Goal: Information Seeking & Learning: Find specific fact

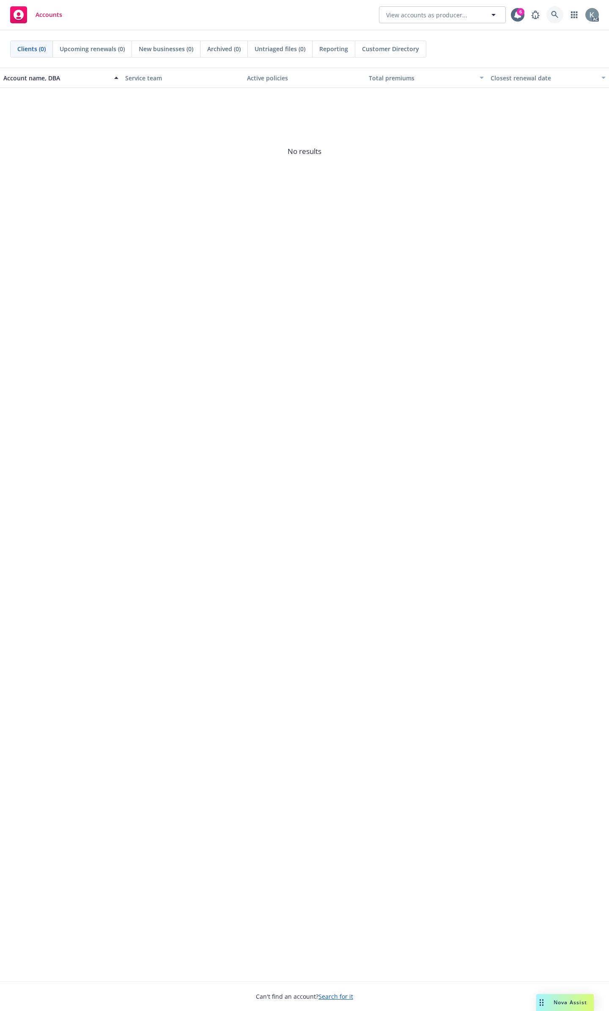
click at [552, 15] on link at bounding box center [555, 14] width 17 height 17
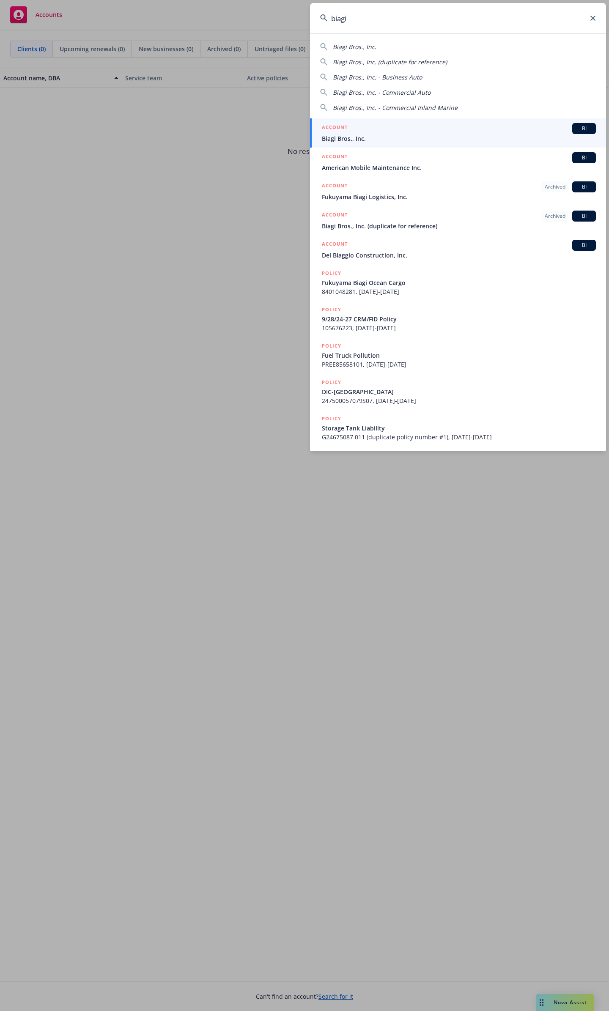
type input "biagi"
click at [483, 133] on div "ACCOUNT BI" at bounding box center [459, 128] width 274 height 11
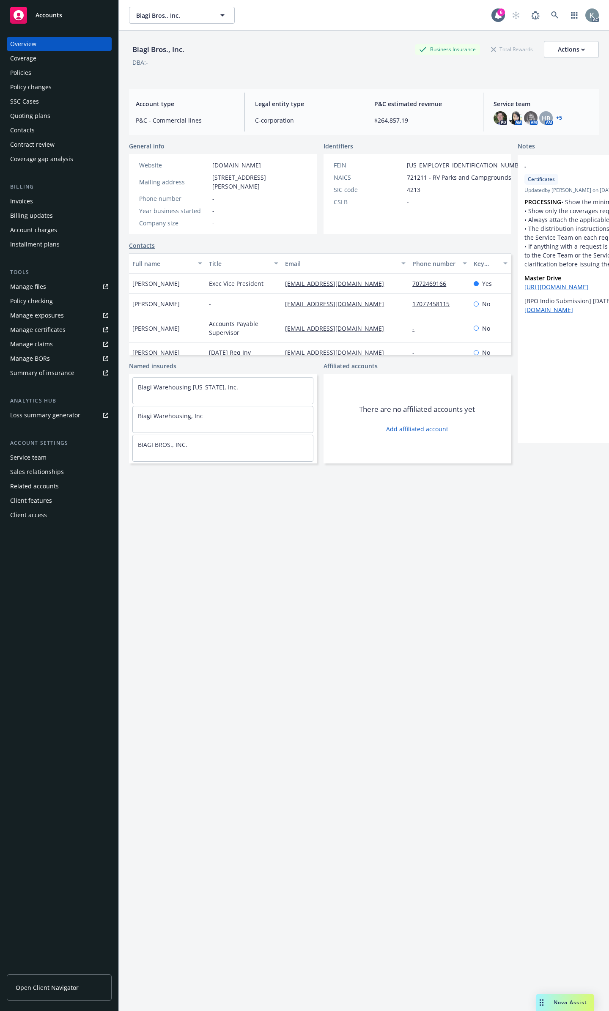
click at [76, 71] on div "Policies" at bounding box center [59, 73] width 98 height 14
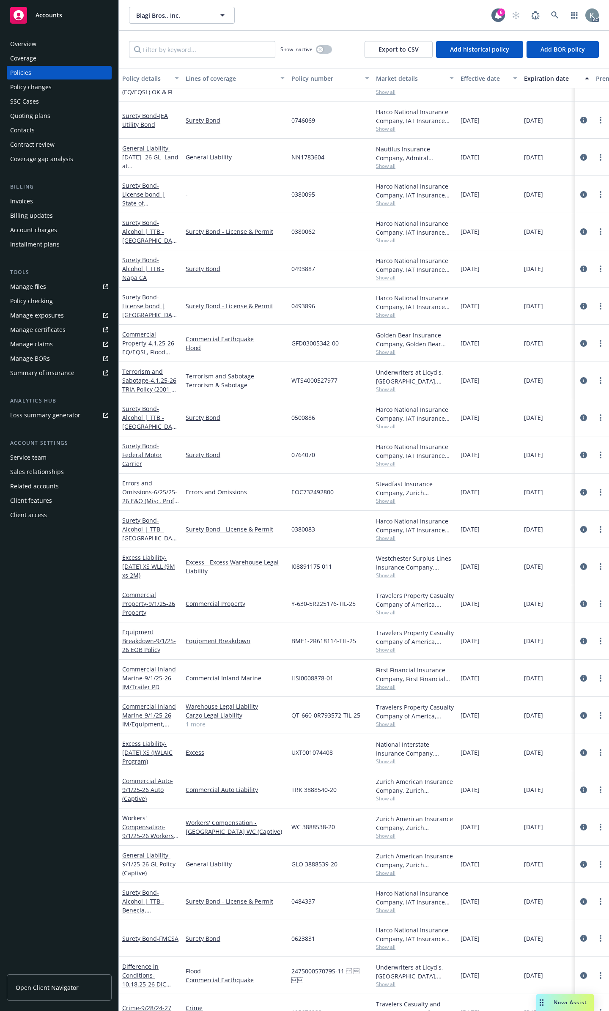
scroll to position [230, 0]
click at [223, 46] on input "Filter by keyword..." at bounding box center [202, 49] width 146 height 17
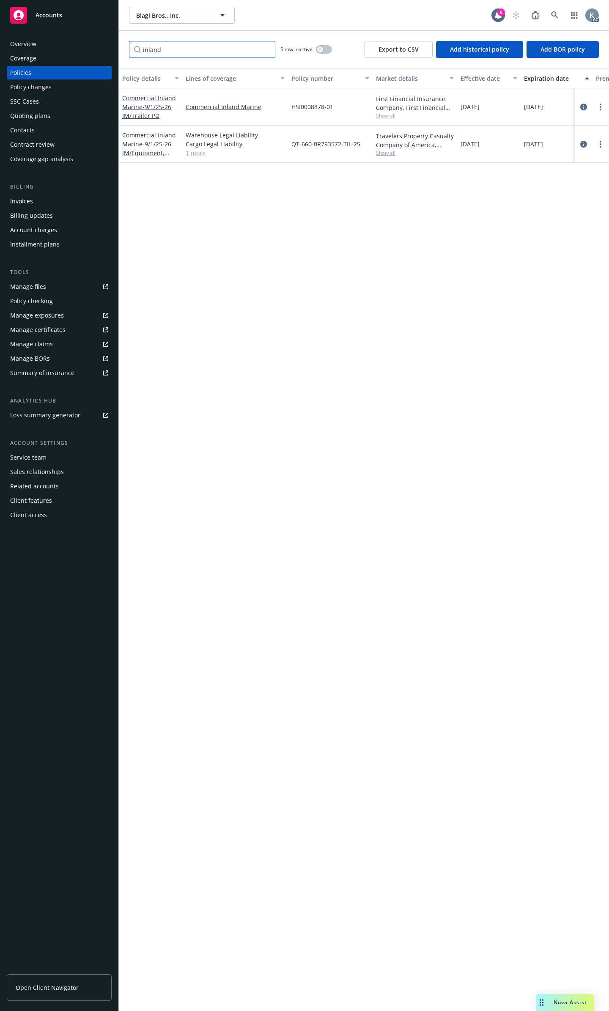
scroll to position [0, 0]
type input "i"
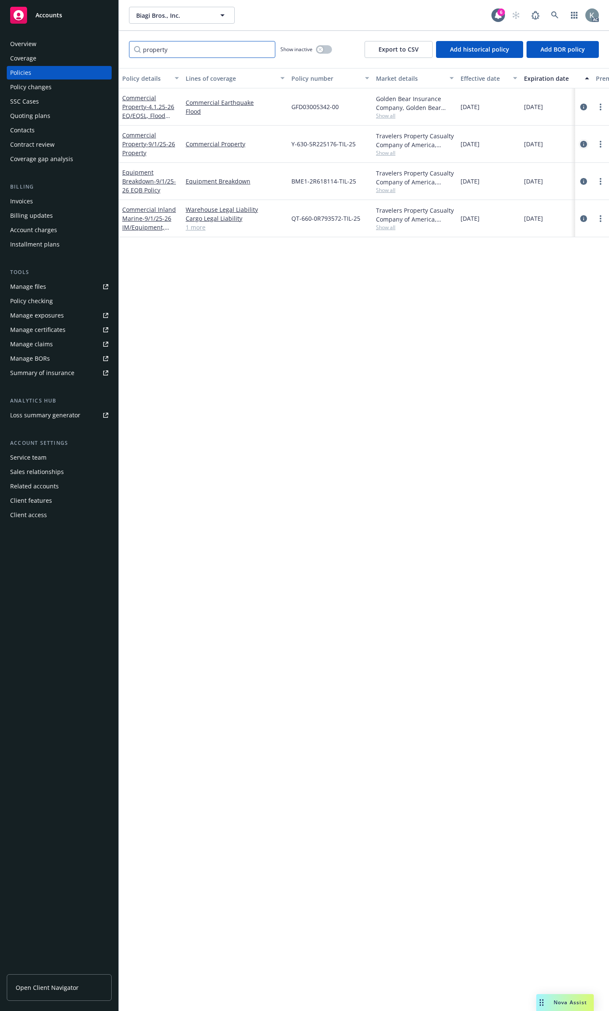
type input "property"
click at [586, 141] on icon "circleInformation" at bounding box center [583, 144] width 7 height 7
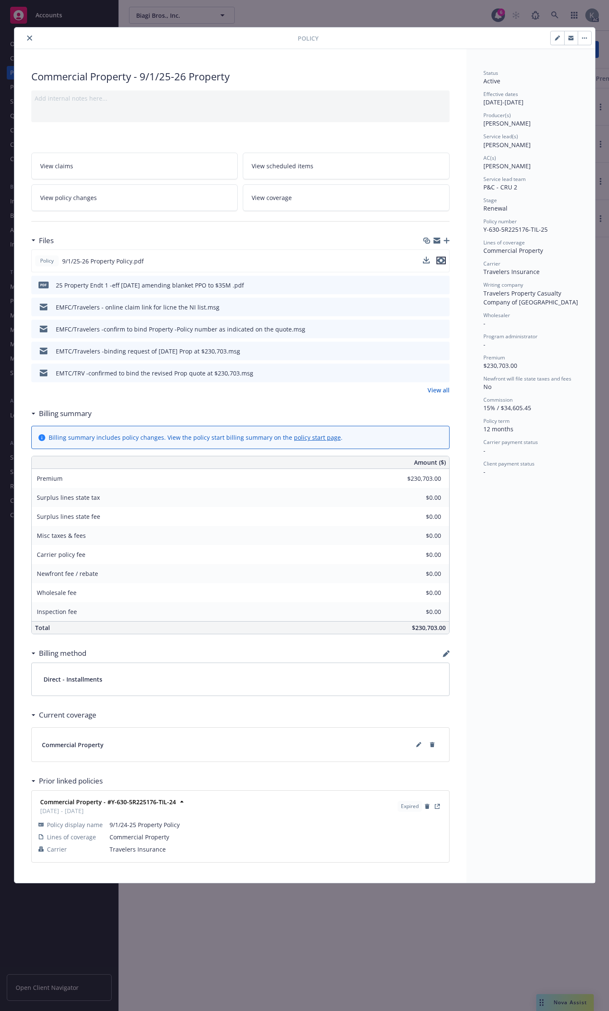
click at [440, 258] on icon "preview file" at bounding box center [441, 261] width 8 height 6
click at [30, 36] on icon "close" at bounding box center [29, 38] width 5 height 5
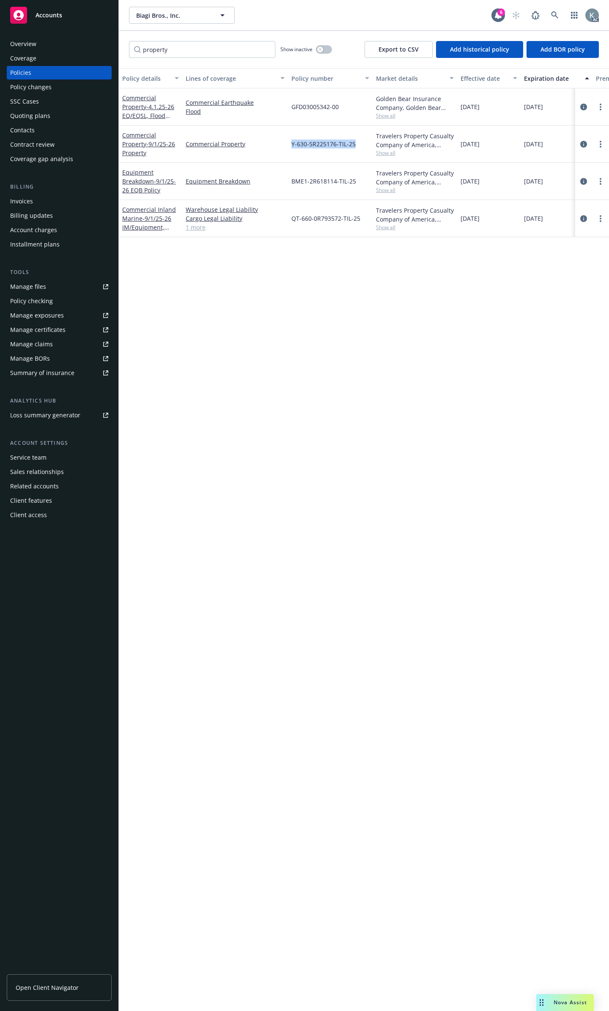
drag, startPoint x: 283, startPoint y: 137, endPoint x: 363, endPoint y: 137, distance: 80.4
click at [363, 137] on div "Commercial Property - 9/1/25-26 Property Commercial Property Y-630-5R225176-TIL…" at bounding box center [527, 144] width 816 height 37
copy div "Y-630-5R225176-TIL-25"
click at [585, 141] on icon "circleInformation" at bounding box center [583, 144] width 7 height 7
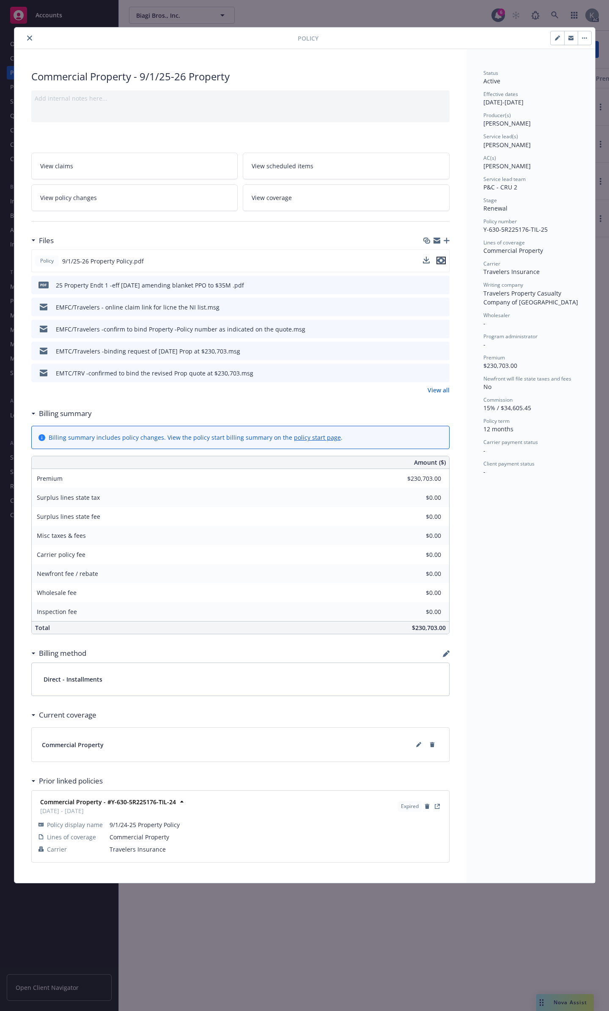
click at [442, 258] on icon "preview file" at bounding box center [441, 261] width 8 height 6
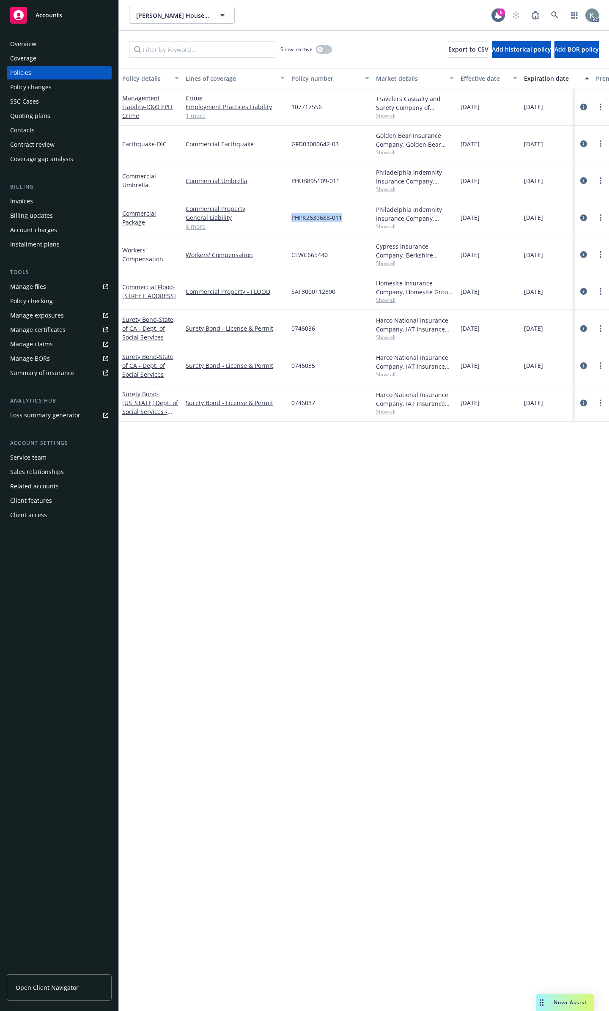
drag, startPoint x: 350, startPoint y: 211, endPoint x: 268, endPoint y: 217, distance: 81.8
click at [268, 217] on div "Commercial Package Commercial Property General Liability Commercial Auto Liabil…" at bounding box center [527, 217] width 816 height 37
copy div "PHPK2639688-011"
